Goal: Task Accomplishment & Management: Use online tool/utility

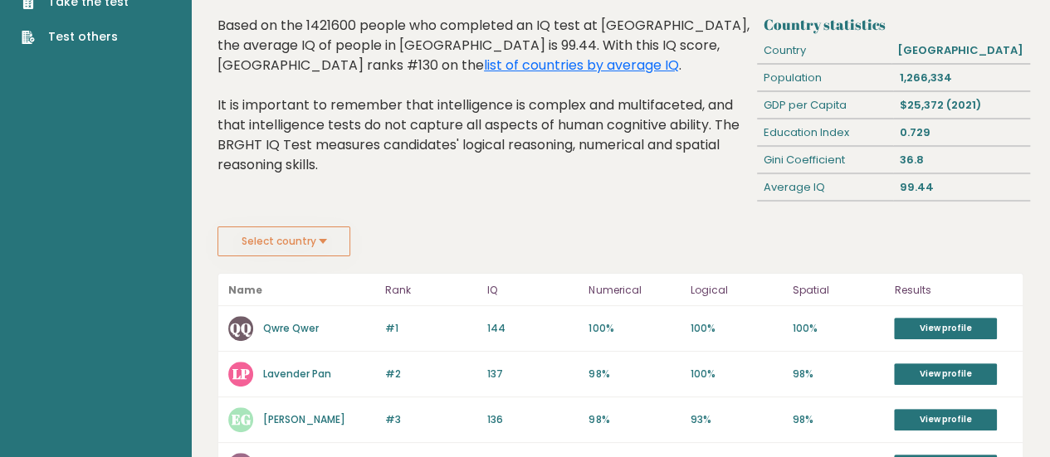
scroll to position [83, 0]
click at [268, 239] on button "Select country" at bounding box center [284, 241] width 133 height 30
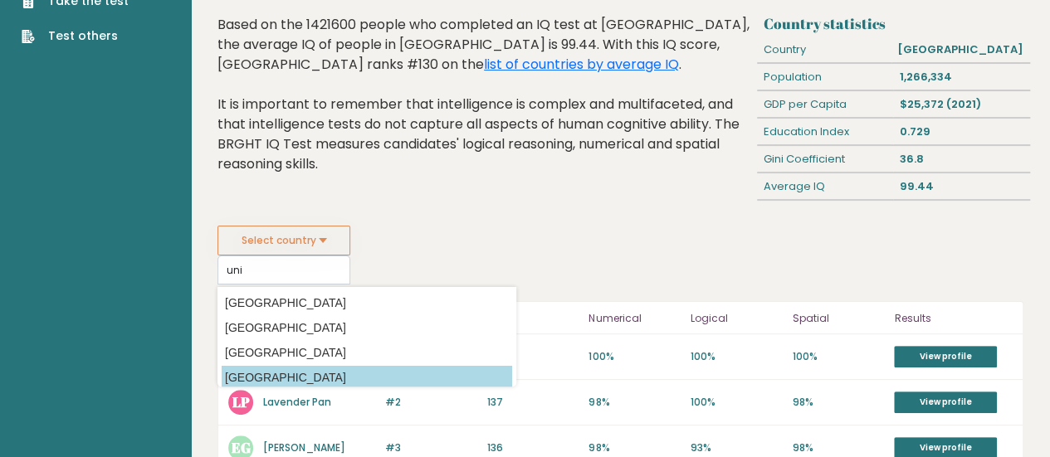
click at [304, 370] on option "[GEOGRAPHIC_DATA]" at bounding box center [367, 378] width 291 height 24
type input "[GEOGRAPHIC_DATA]"
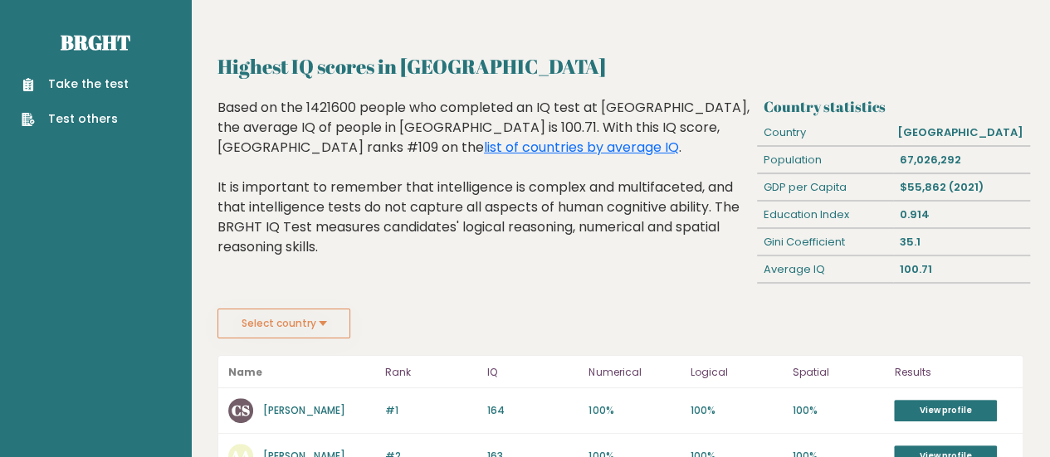
click at [108, 82] on link "Take the test" at bounding box center [75, 84] width 107 height 17
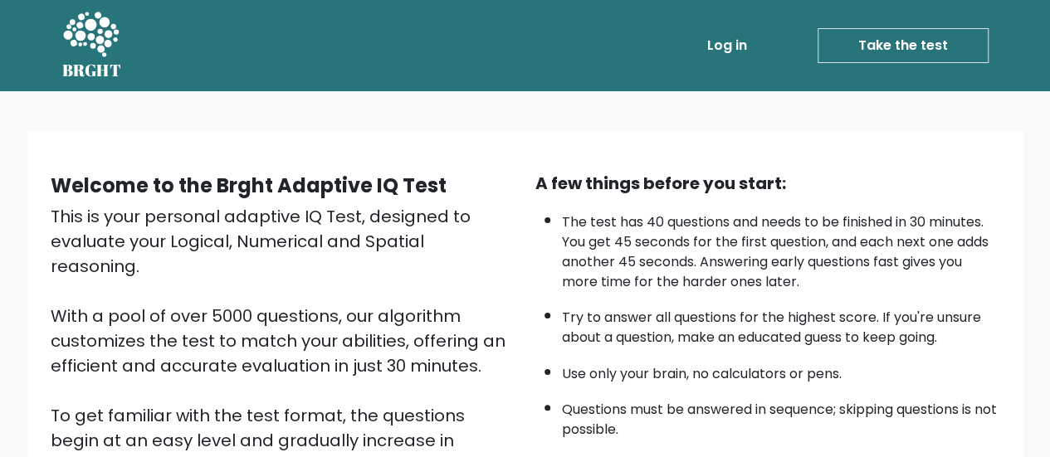
scroll to position [302, 0]
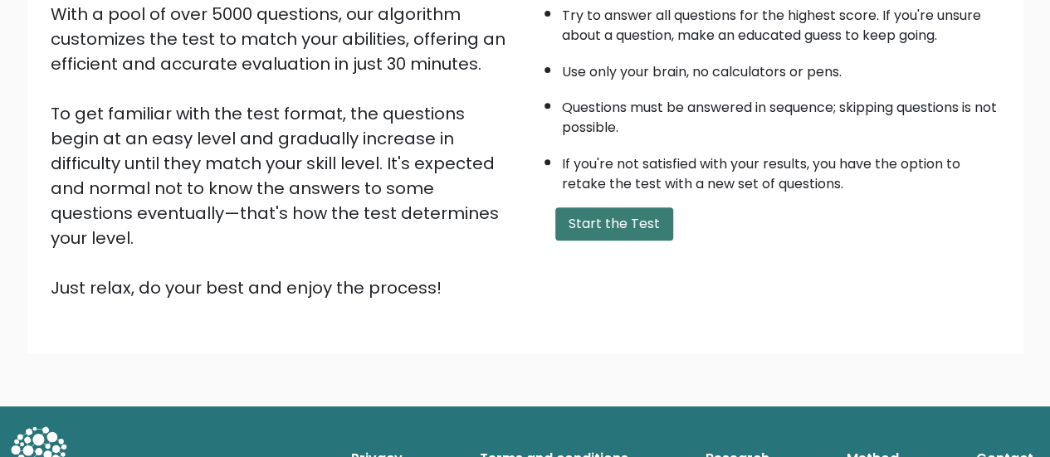
click at [571, 225] on button "Start the Test" at bounding box center [614, 224] width 118 height 33
